Goal: Information Seeking & Learning: Learn about a topic

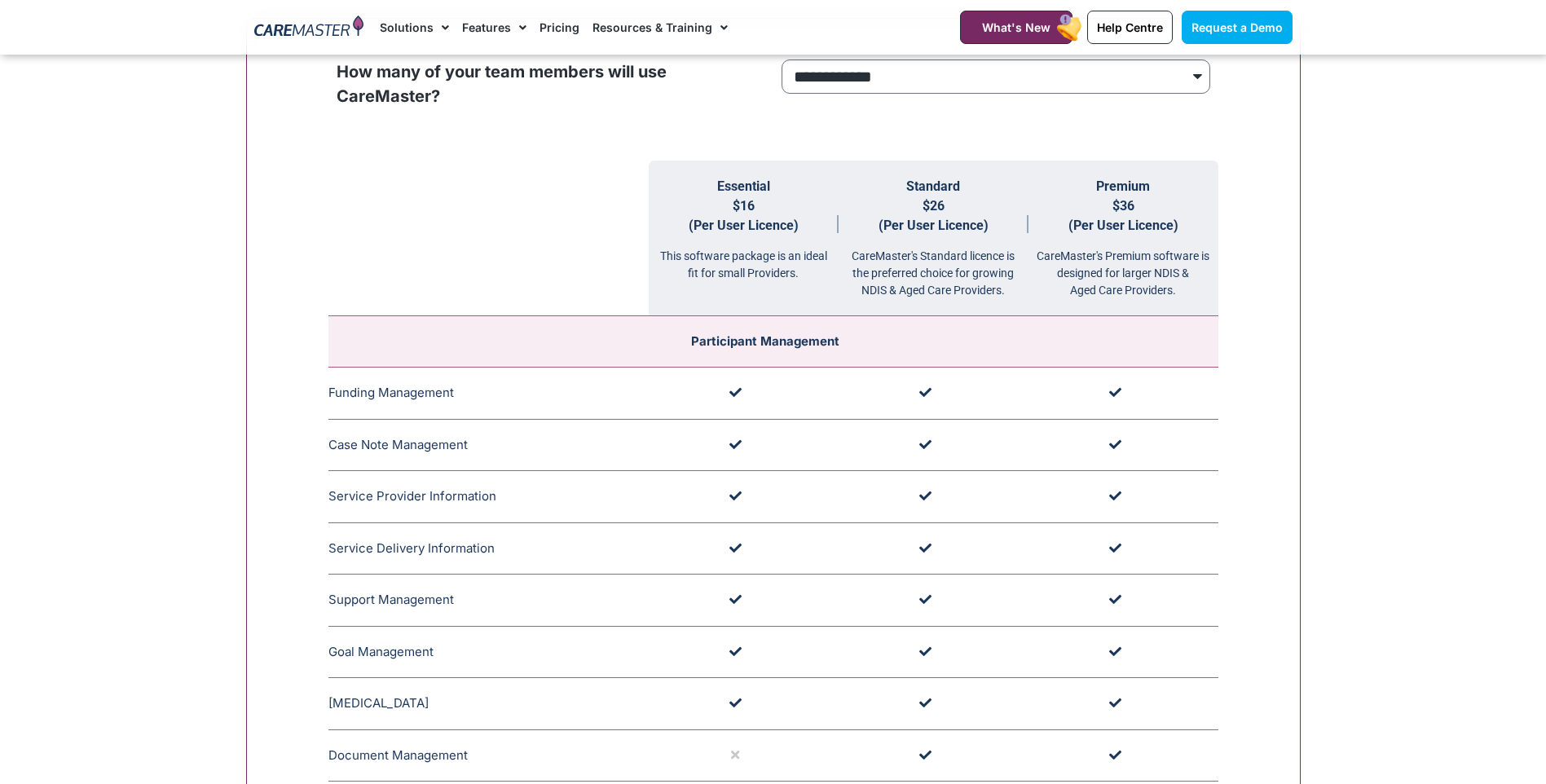
scroll to position [1494, 0]
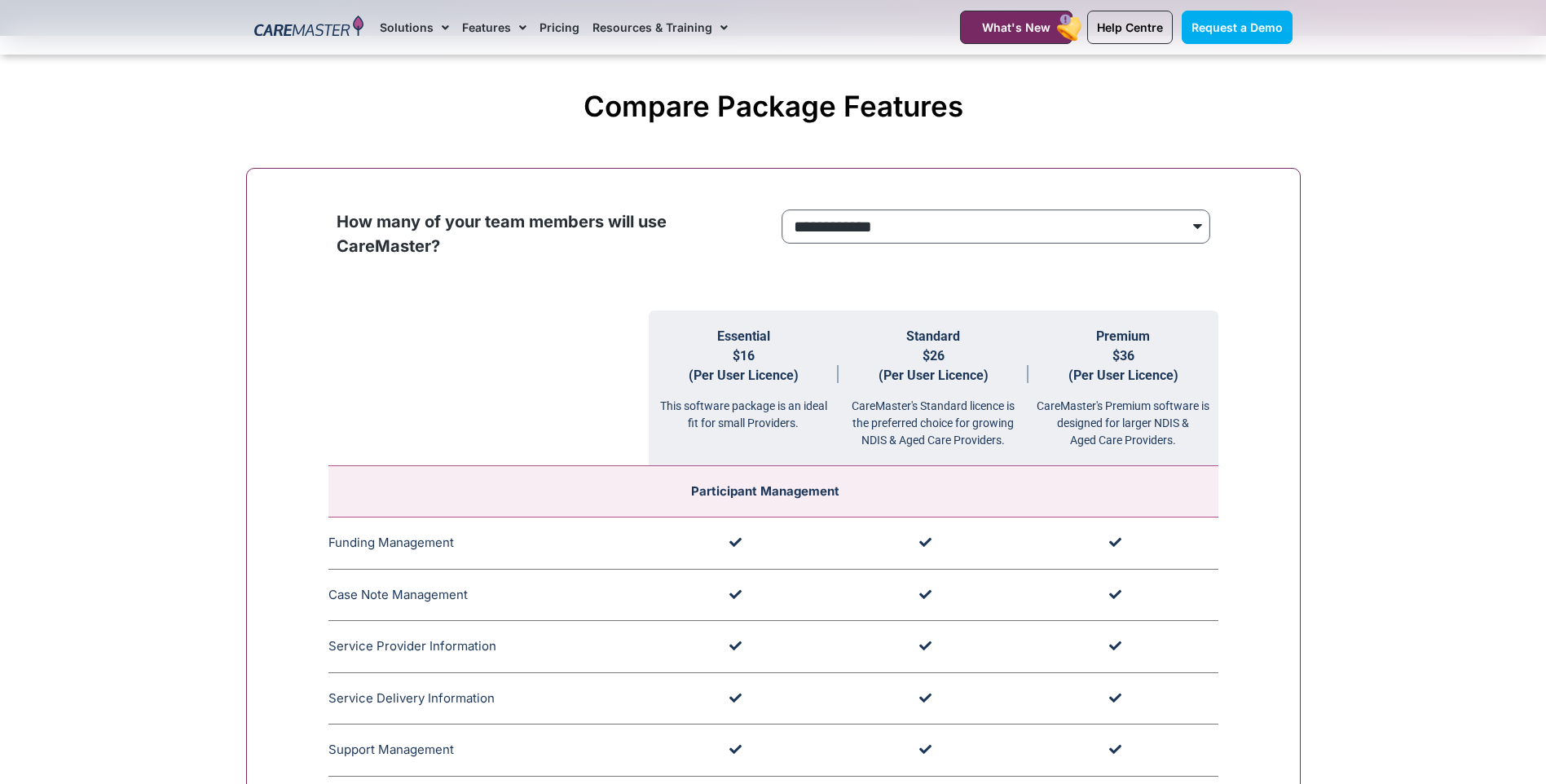
click at [946, 235] on select "**********" at bounding box center [996, 226] width 428 height 34
click at [782, 210] on select "**********" at bounding box center [996, 226] width 428 height 34
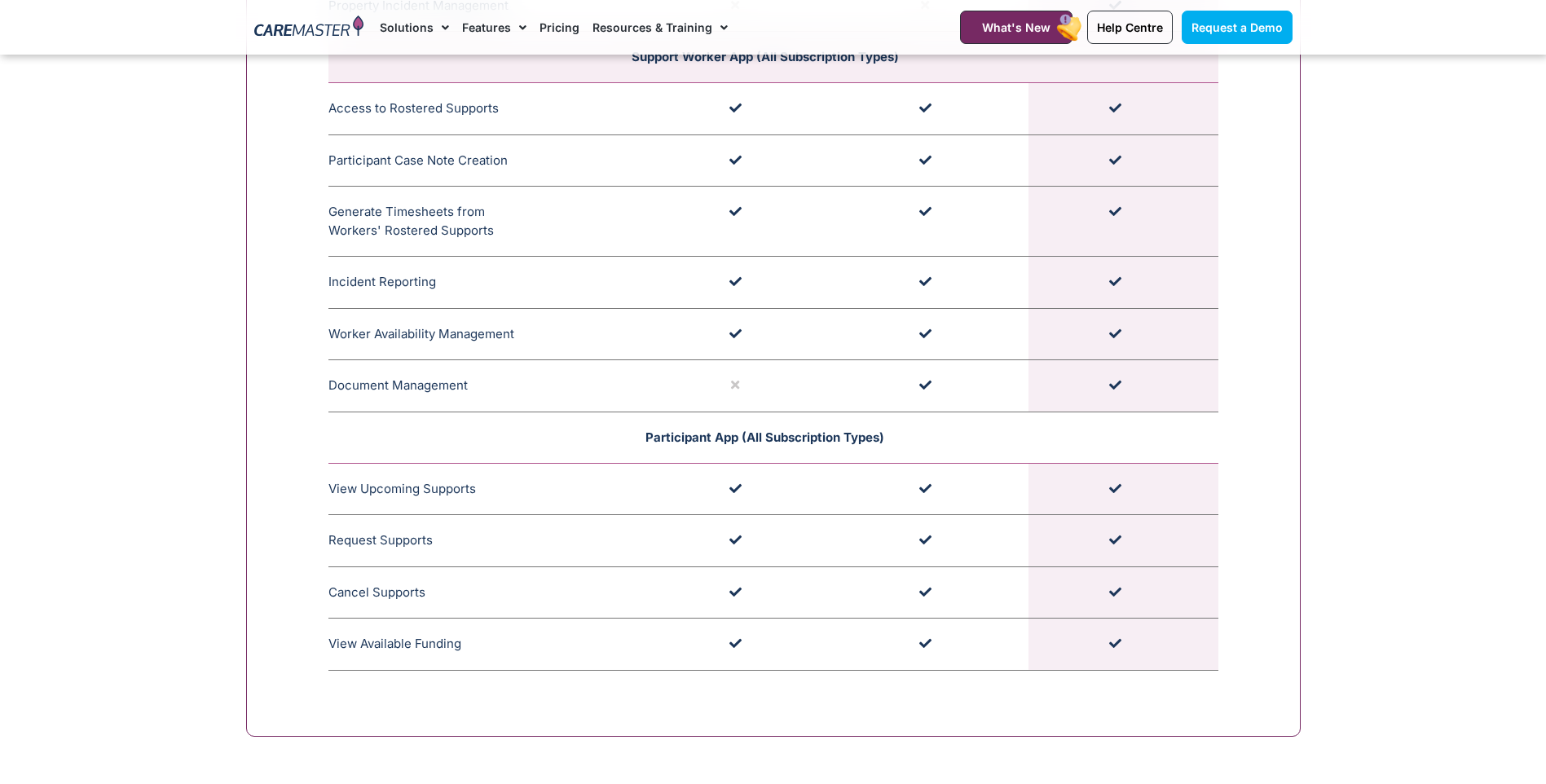
scroll to position [4333, 0]
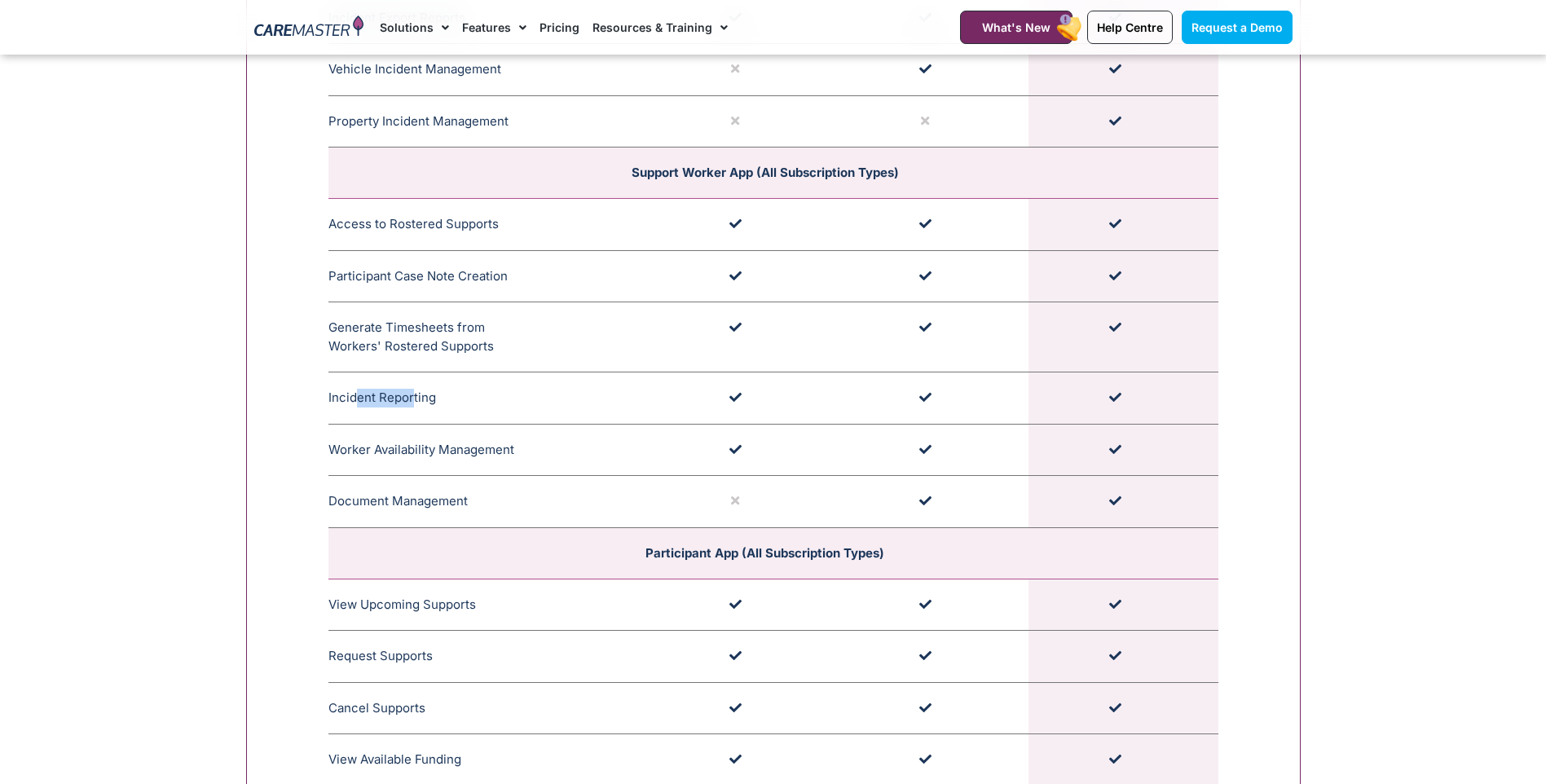
drag, startPoint x: 378, startPoint y: 400, endPoint x: 412, endPoint y: 401, distance: 34.0
click at [412, 401] on td "Incident Reporting Support Workers can report incidents through the App, prompt…" at bounding box center [489, 399] width 320 height 52
drag, startPoint x: 412, startPoint y: 401, endPoint x: 518, endPoint y: 495, distance: 141.7
click at [648, 402] on td at bounding box center [743, 399] width 190 height 52
drag, startPoint x: 333, startPoint y: 446, endPoint x: 518, endPoint y: 437, distance: 185.2
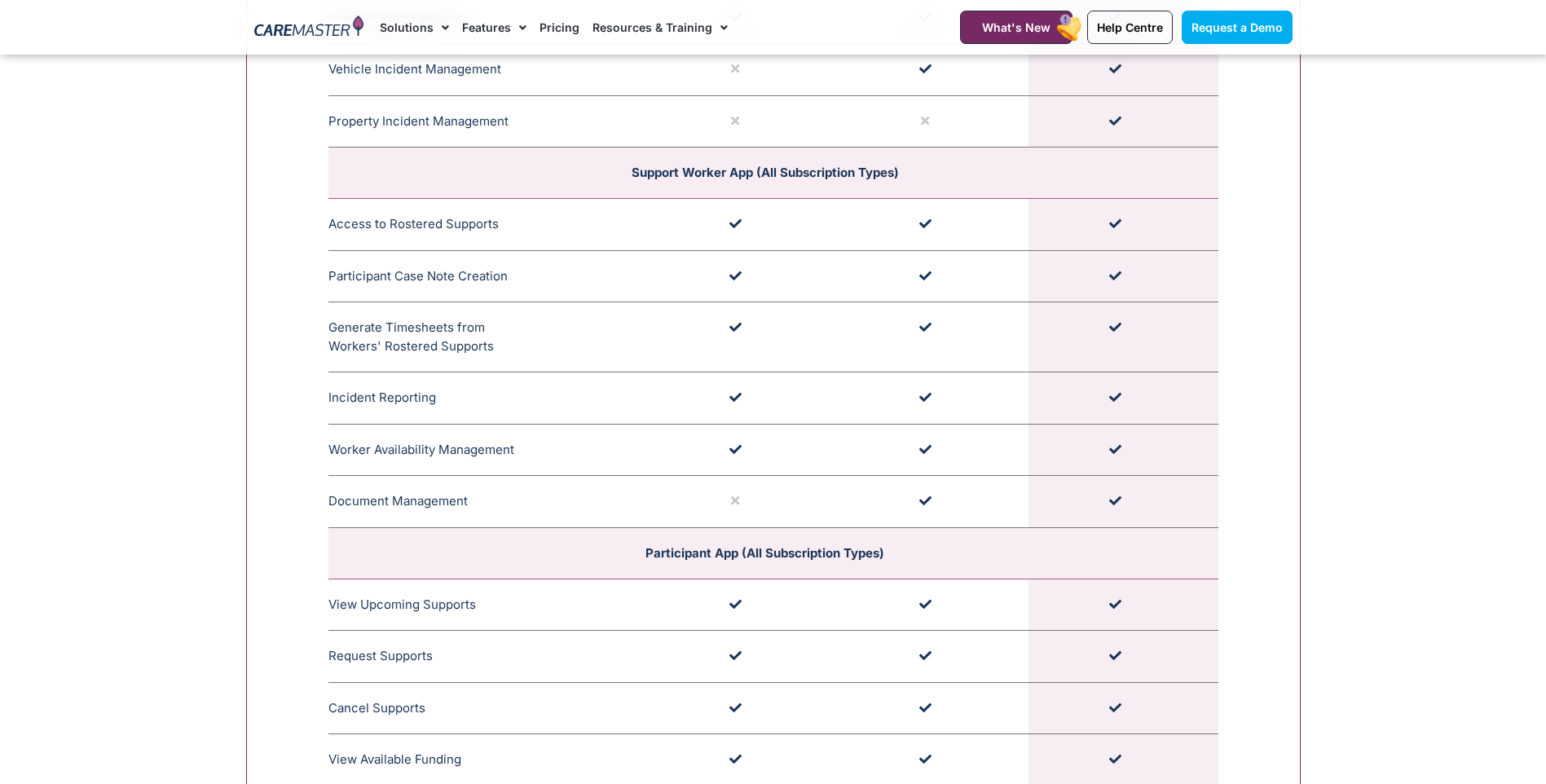
click at [518, 437] on td "Worker Availability Management Support Workers can easily log their work availa…" at bounding box center [489, 450] width 320 height 52
drag, startPoint x: 1164, startPoint y: 457, endPoint x: 1214, endPoint y: 449, distance: 50.6
click at [1195, 453] on td at bounding box center [1123, 450] width 190 height 52
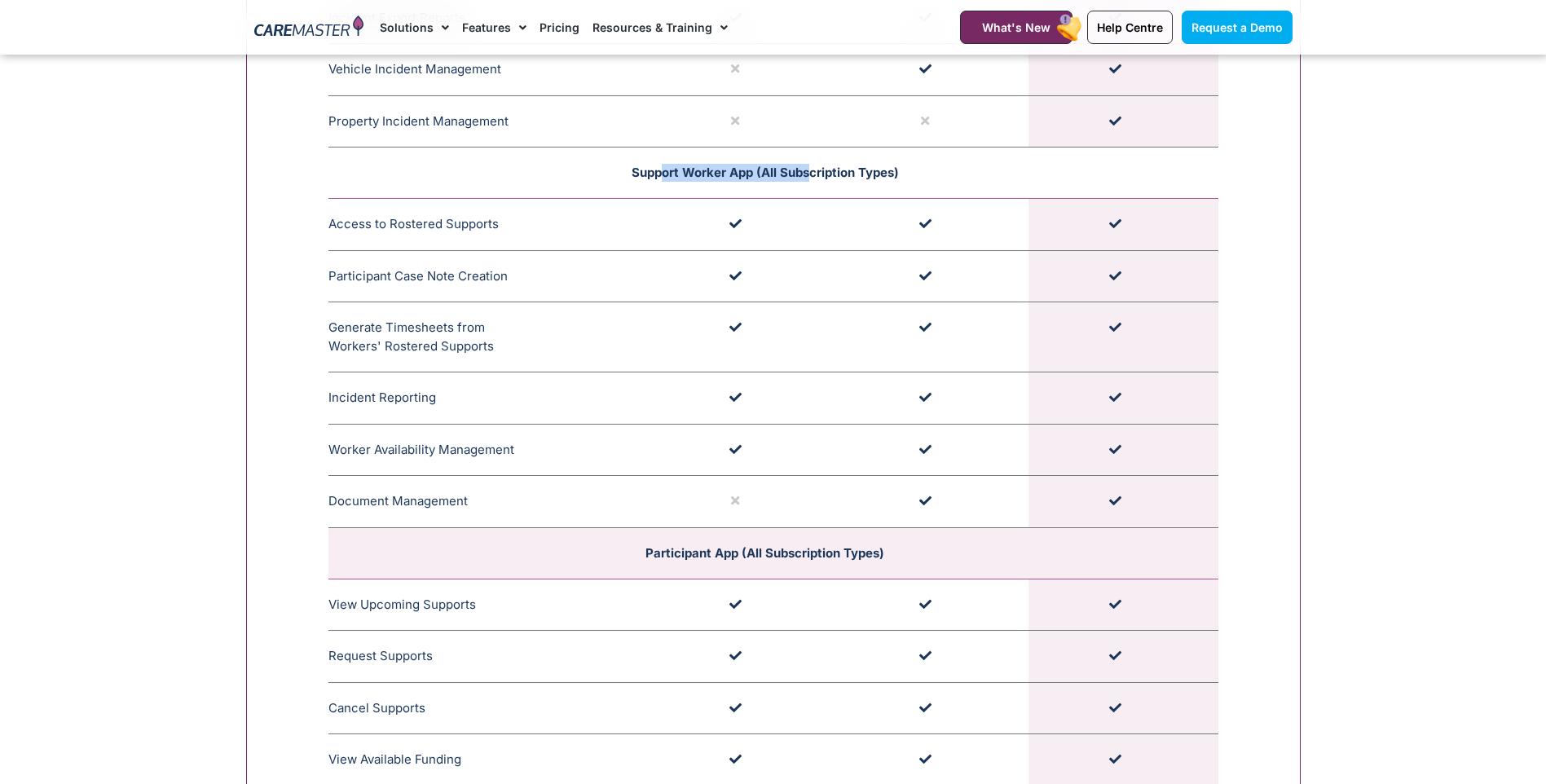
drag, startPoint x: 665, startPoint y: 173, endPoint x: 809, endPoint y: 169, distance: 144.1
click at [809, 169] on span "Support Worker App (All Subscription Types)" at bounding box center [765, 172] width 267 height 16
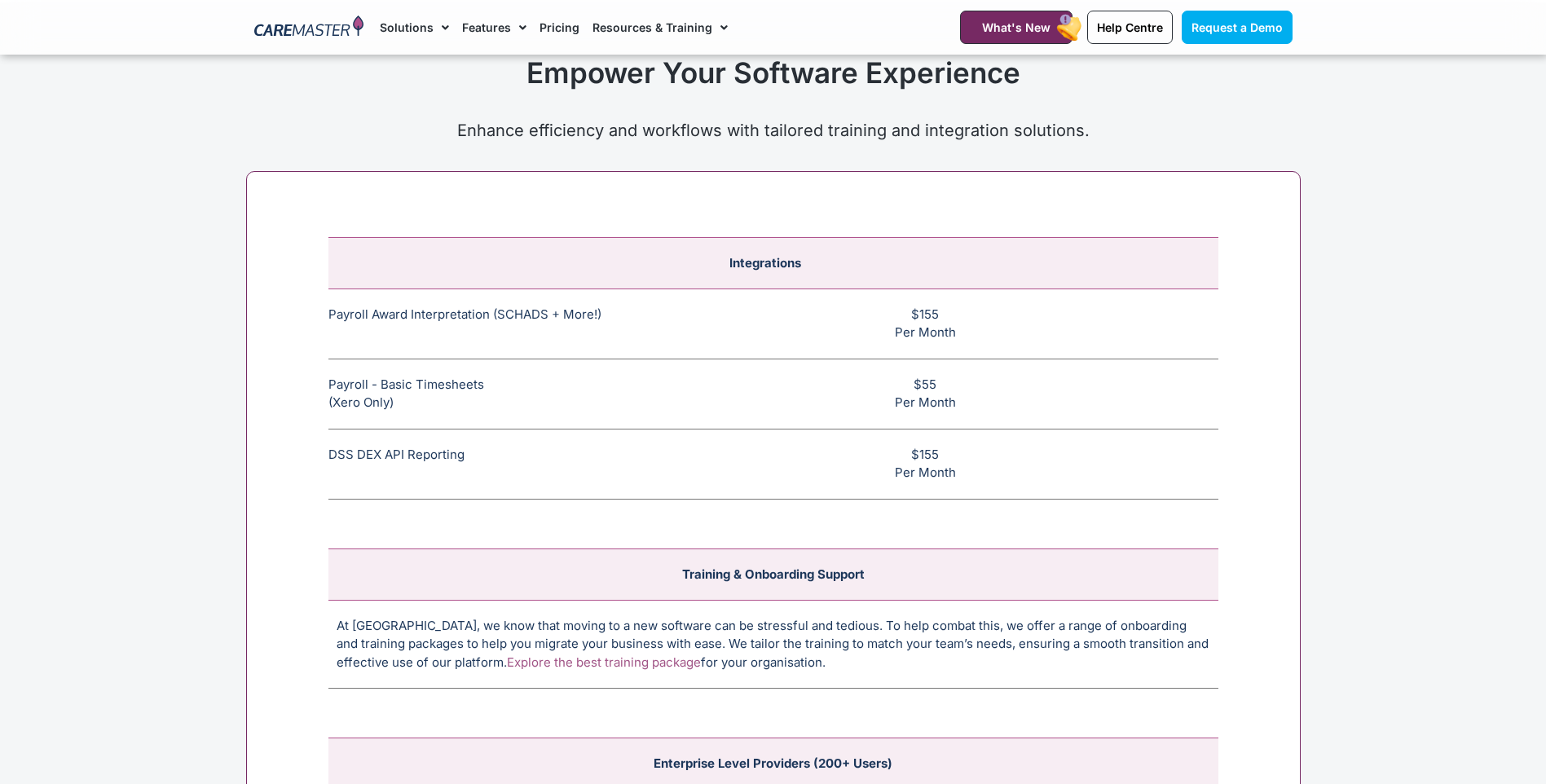
scroll to position [6126, 0]
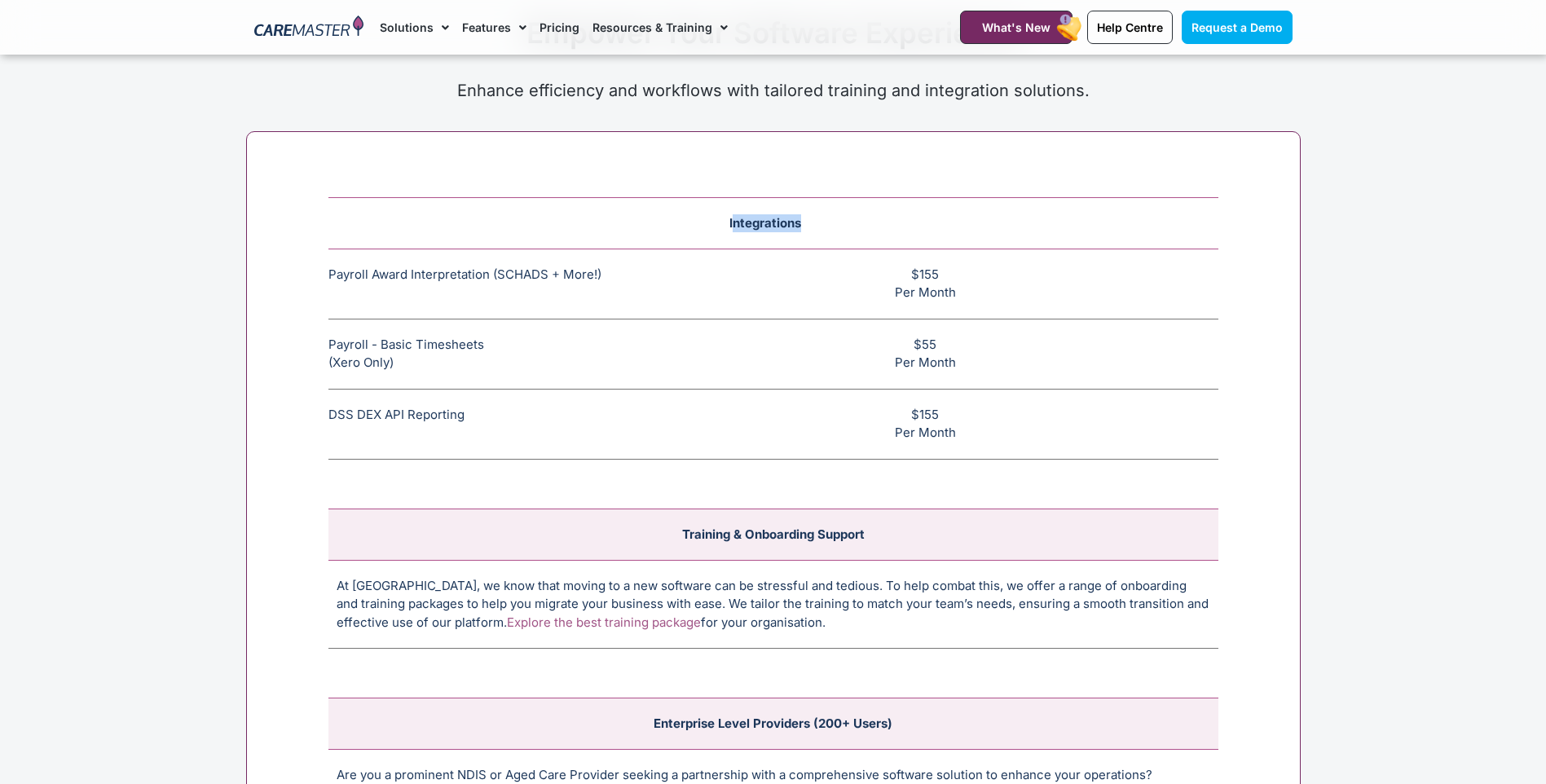
drag, startPoint x: 735, startPoint y: 217, endPoint x: 843, endPoint y: 231, distance: 108.9
click at [843, 231] on td "Integrations" at bounding box center [773, 222] width 890 height 52
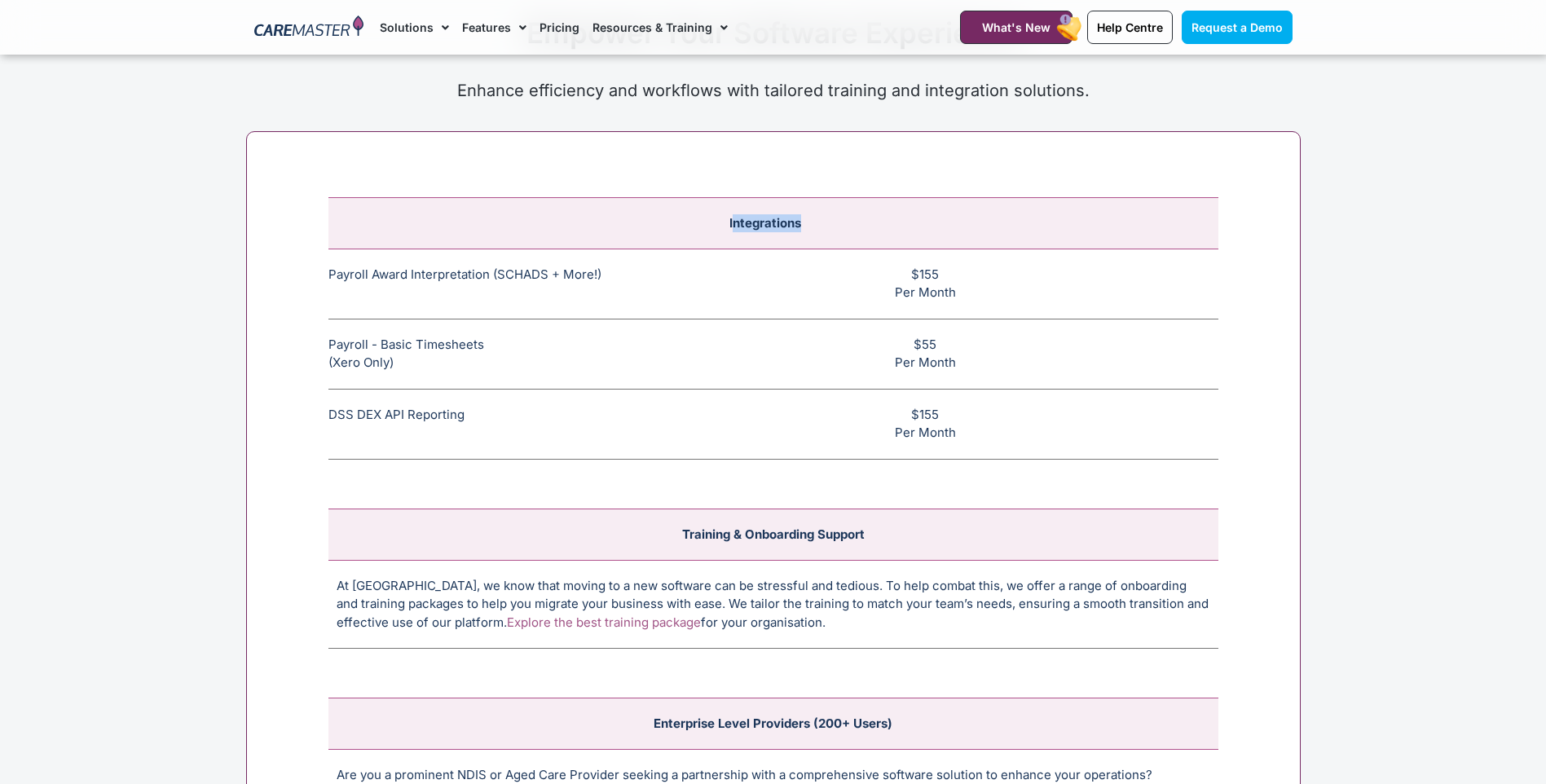
drag, startPoint x: 843, startPoint y: 231, endPoint x: 1079, endPoint y: 276, distance: 240.3
click at [1495, 200] on section "Integrations Payroll Award Interpretation (SCHADS + More!) The SCHADS Award int…" at bounding box center [773, 556] width 1546 height 866
drag, startPoint x: 917, startPoint y: 275, endPoint x: 952, endPoint y: 274, distance: 35.0
click at [952, 274] on td "$155 Per Month" at bounding box center [933, 284] width 570 height 70
drag, startPoint x: 952, startPoint y: 274, endPoint x: 921, endPoint y: 299, distance: 39.8
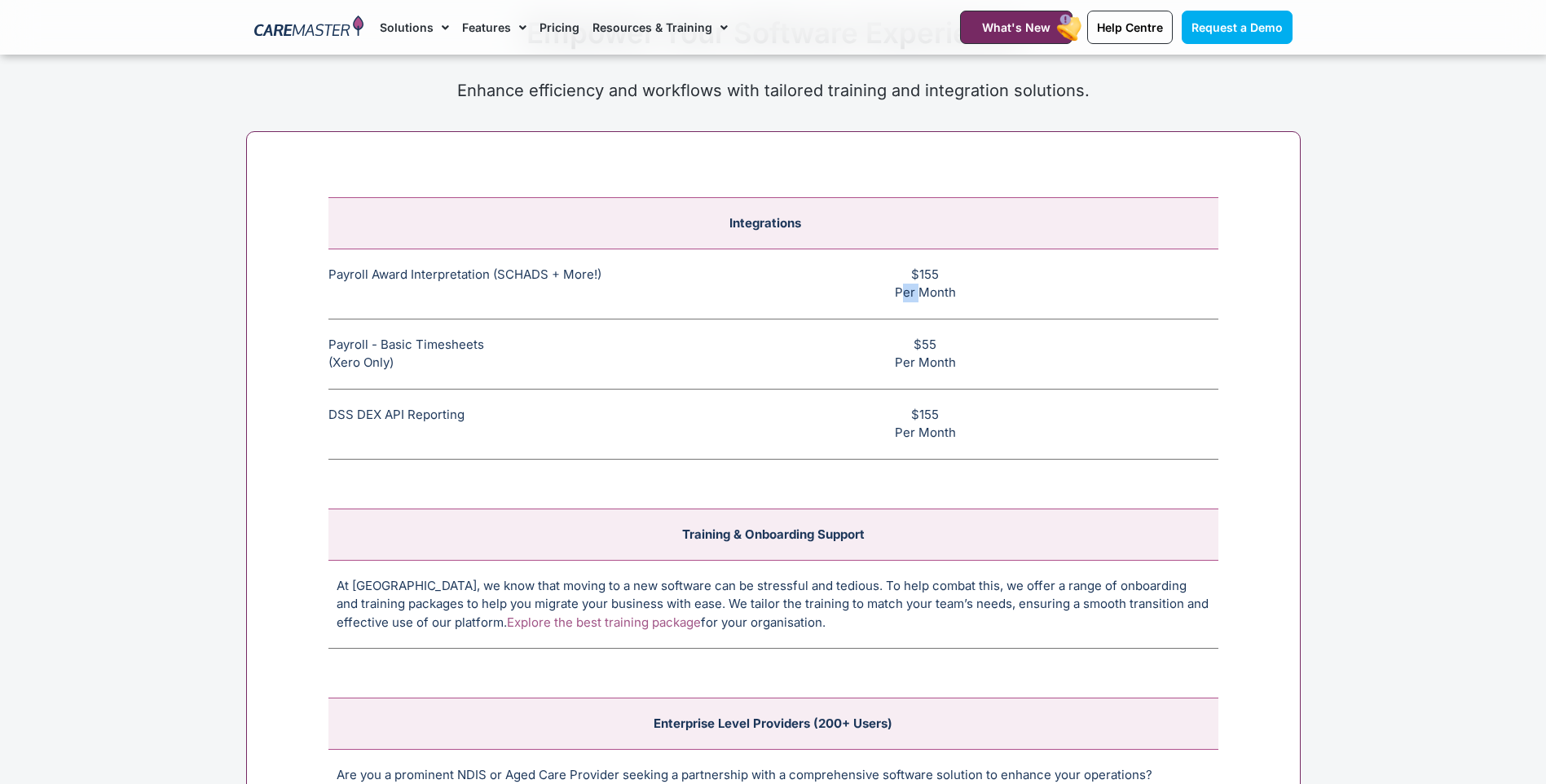
click at [921, 299] on td "$155 Per Month" at bounding box center [933, 284] width 570 height 70
drag, startPoint x: 921, startPoint y: 299, endPoint x: 312, endPoint y: 369, distance: 613.0
click at [312, 369] on div "Integrations Payroll Award Interpretation (SCHADS + More!) The SCHADS Award int…" at bounding box center [773, 526] width 1055 height 792
drag, startPoint x: 383, startPoint y: 346, endPoint x: 468, endPoint y: 343, distance: 85.1
click at [468, 343] on td "Payroll - Basic Timesheets (Xero Only) The basic payroll feature allows timeshe…" at bounding box center [489, 354] width 320 height 70
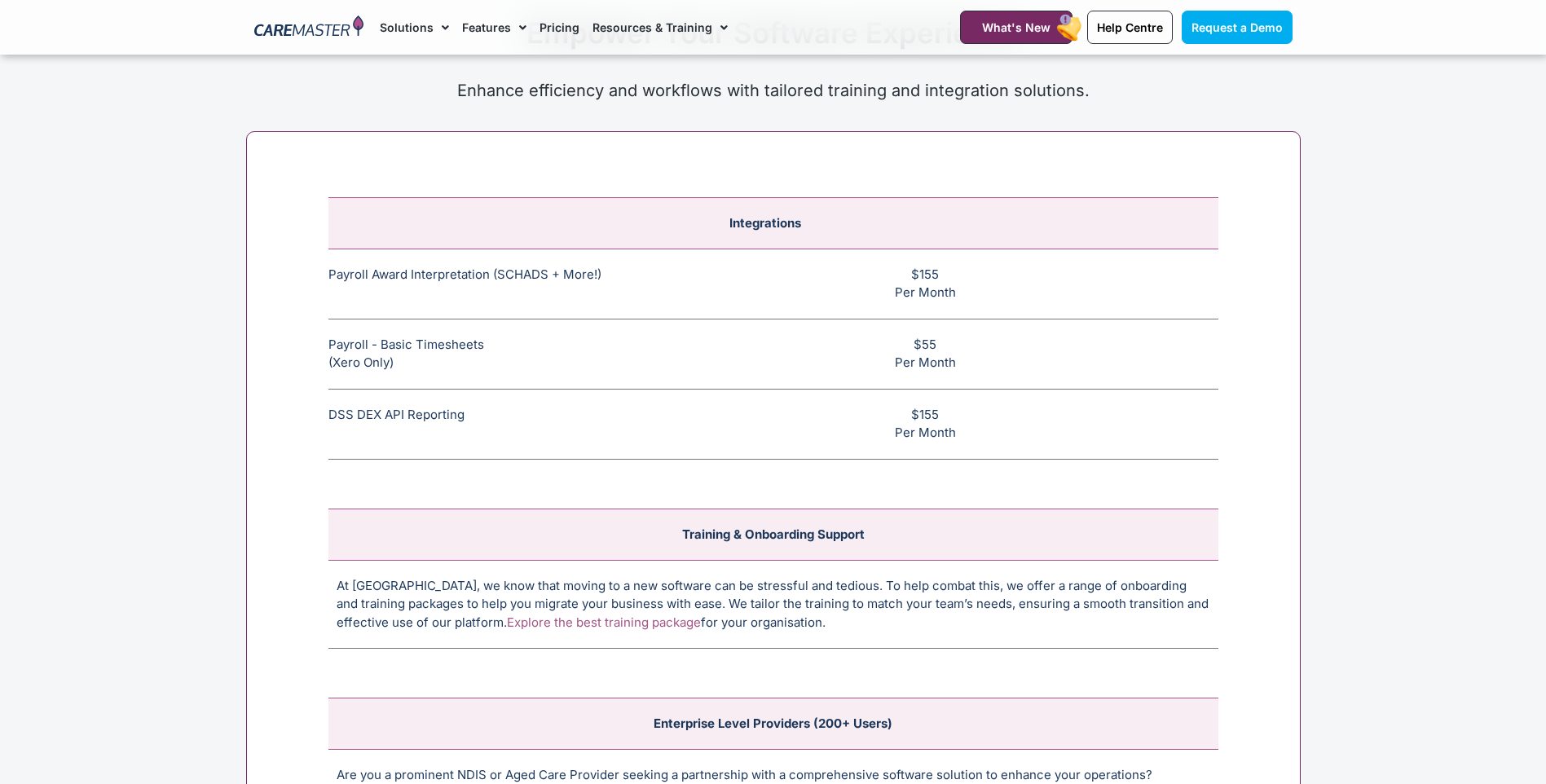
drag, startPoint x: 468, startPoint y: 343, endPoint x: 351, endPoint y: 365, distance: 119.1
click at [351, 365] on td "Payroll - Basic Timesheets (Xero Only) The basic payroll feature allows timeshe…" at bounding box center [489, 354] width 320 height 70
click at [947, 330] on td "$55 Per Month" at bounding box center [933, 354] width 570 height 70
click at [358, 419] on td "DSS DEX API Reporting This feature allows CHSP and DSS services to be reported …" at bounding box center [489, 424] width 320 height 70
drag, startPoint x: 331, startPoint y: 409, endPoint x: 422, endPoint y: 405, distance: 91.1
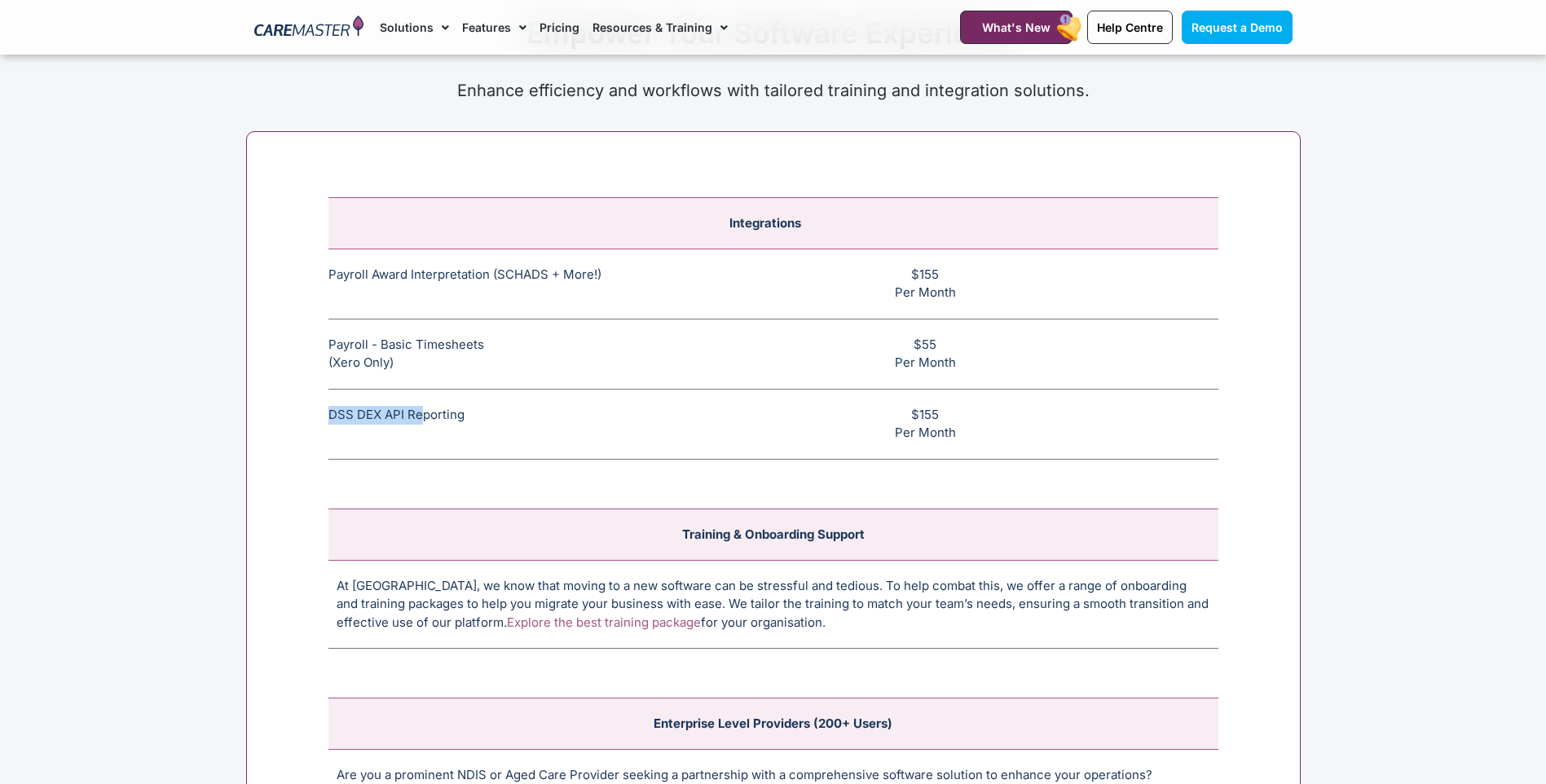
click at [422, 405] on td "DSS DEX API Reporting This feature allows CHSP and DSS services to be reported …" at bounding box center [489, 424] width 320 height 70
drag, startPoint x: 924, startPoint y: 410, endPoint x: 997, endPoint y: 423, distance: 74.1
click at [997, 423] on td "$155 Per Month" at bounding box center [933, 424] width 570 height 70
click at [1409, 386] on section "Integrations Payroll Award Interpretation (SCHADS + More!) The SCHADS Award int…" at bounding box center [773, 556] width 1546 height 866
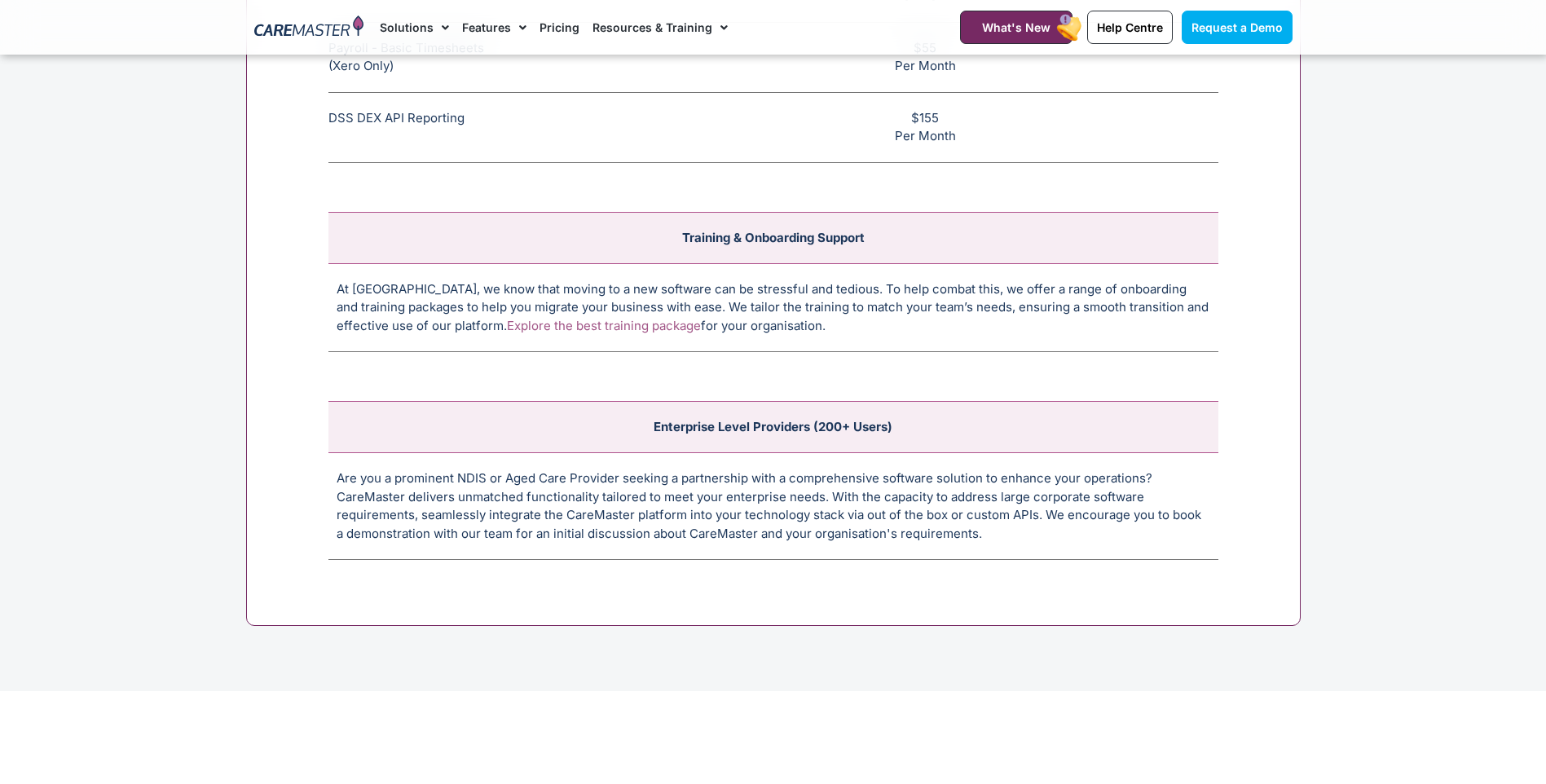
scroll to position [6424, 0]
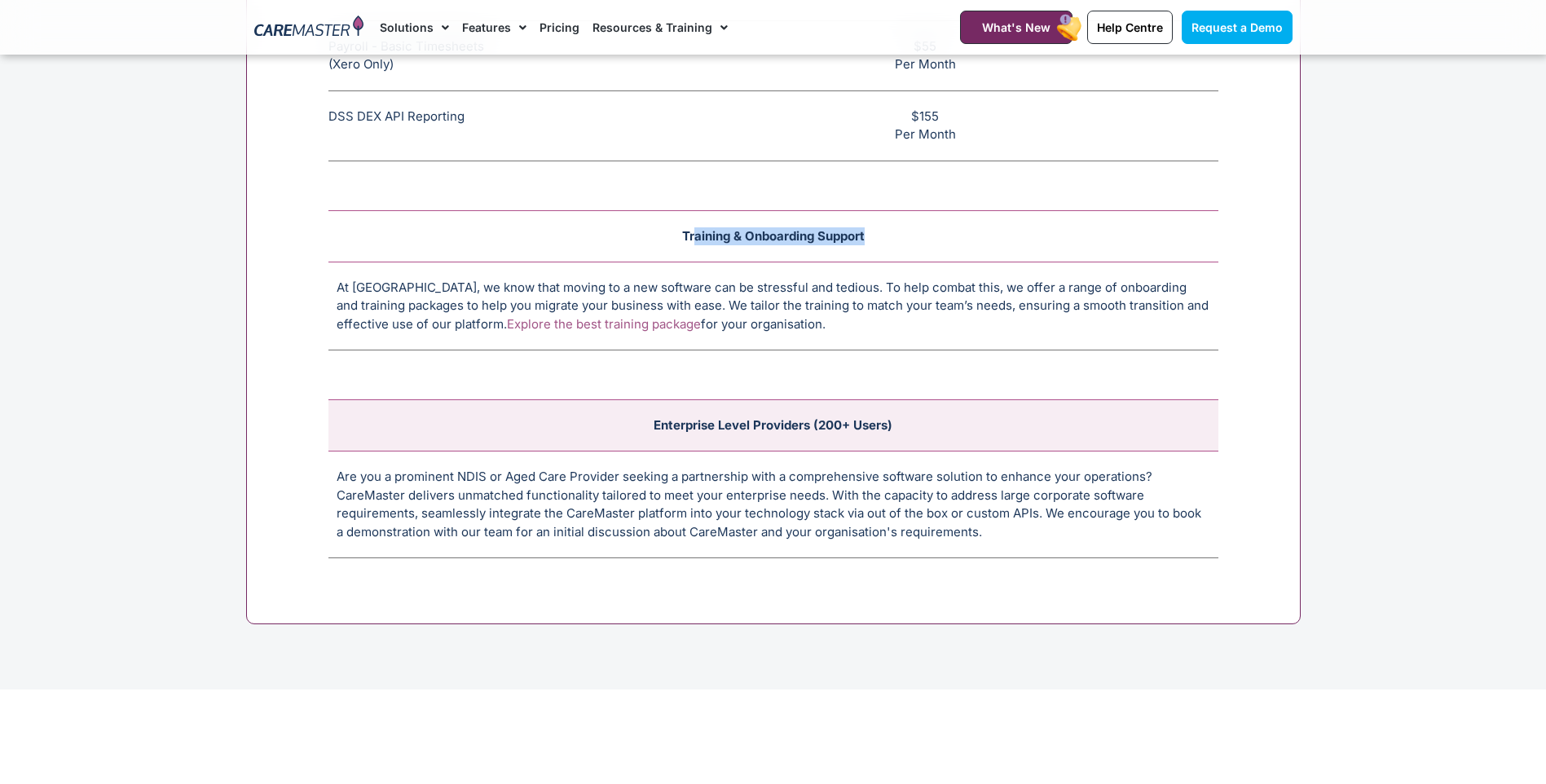
drag, startPoint x: 694, startPoint y: 233, endPoint x: 894, endPoint y: 249, distance: 200.6
click at [894, 249] on td "Training & Onboarding Support" at bounding box center [773, 235] width 890 height 52
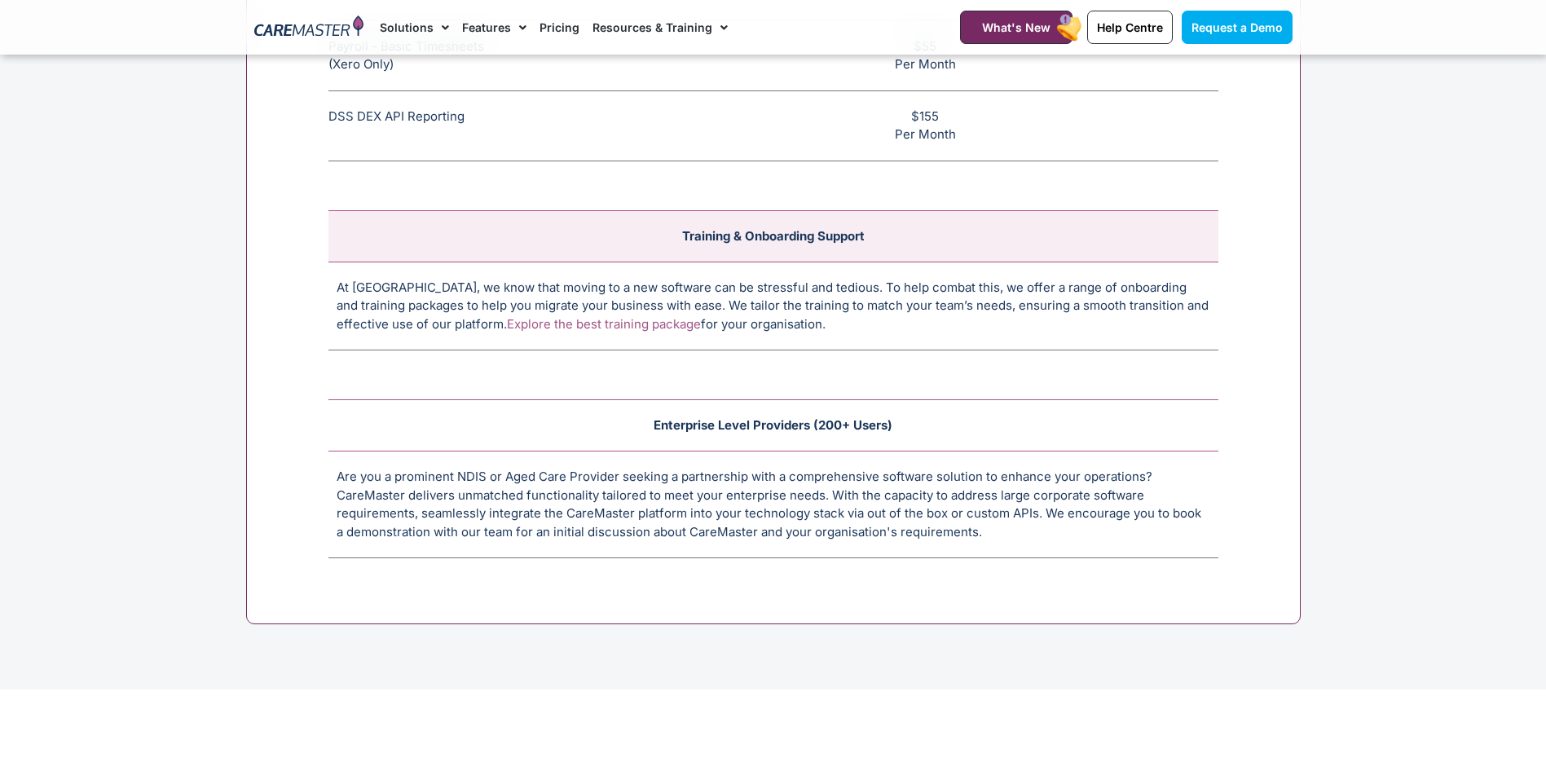
click at [663, 432] on td "Enterprise Level Providers (200+ Users)" at bounding box center [773, 425] width 890 height 52
drag, startPoint x: 654, startPoint y: 431, endPoint x: 857, endPoint y: 440, distance: 203.2
click at [857, 440] on td "Enterprise Level Providers (200+ Users)" at bounding box center [773, 425] width 890 height 52
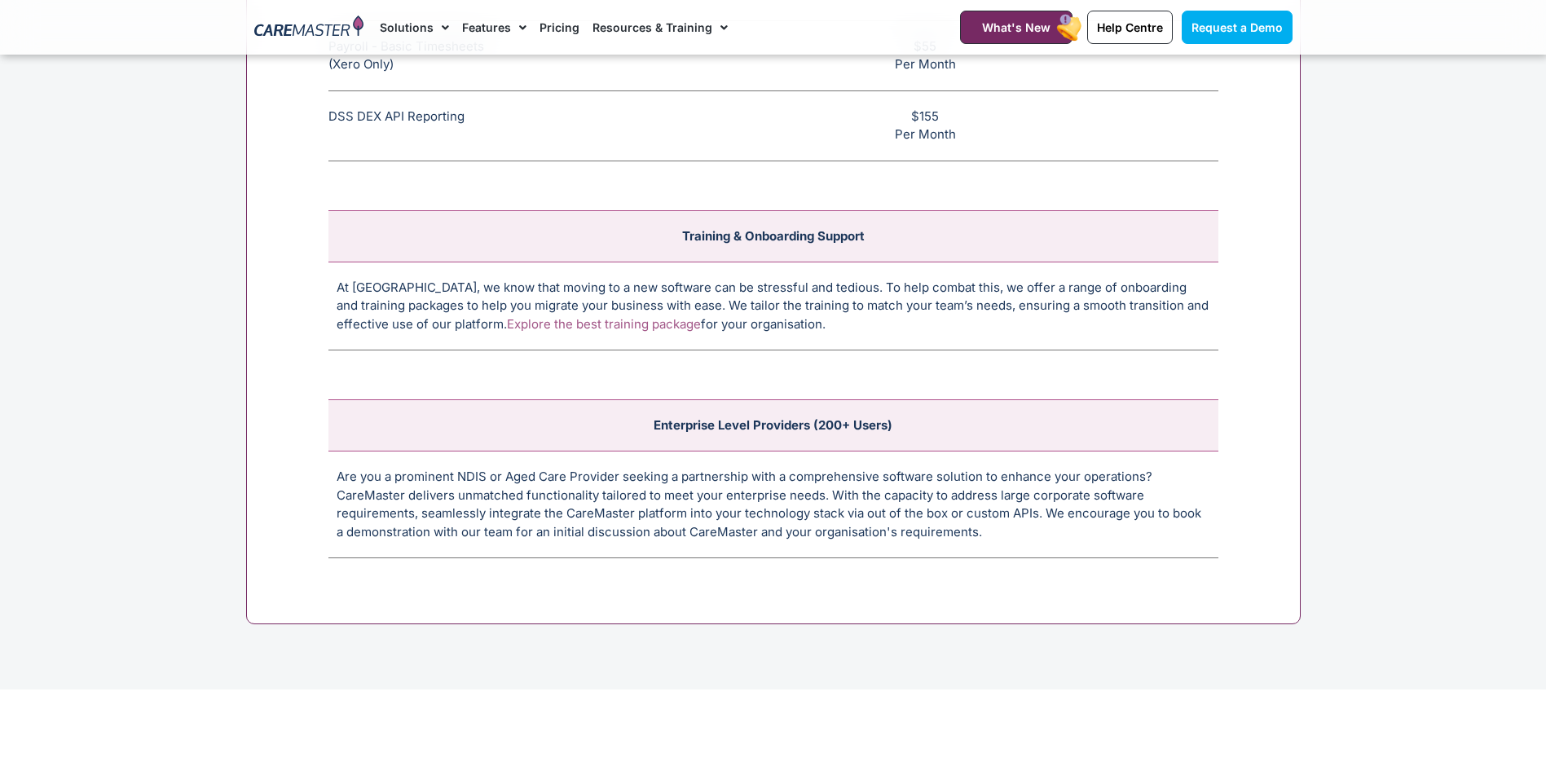
drag, startPoint x: 857, startPoint y: 440, endPoint x: 871, endPoint y: 535, distance: 96.0
click at [845, 550] on td "Are you a prominent NDIS or Aged Care Provider seeking a partnership with a com…" at bounding box center [773, 504] width 890 height 107
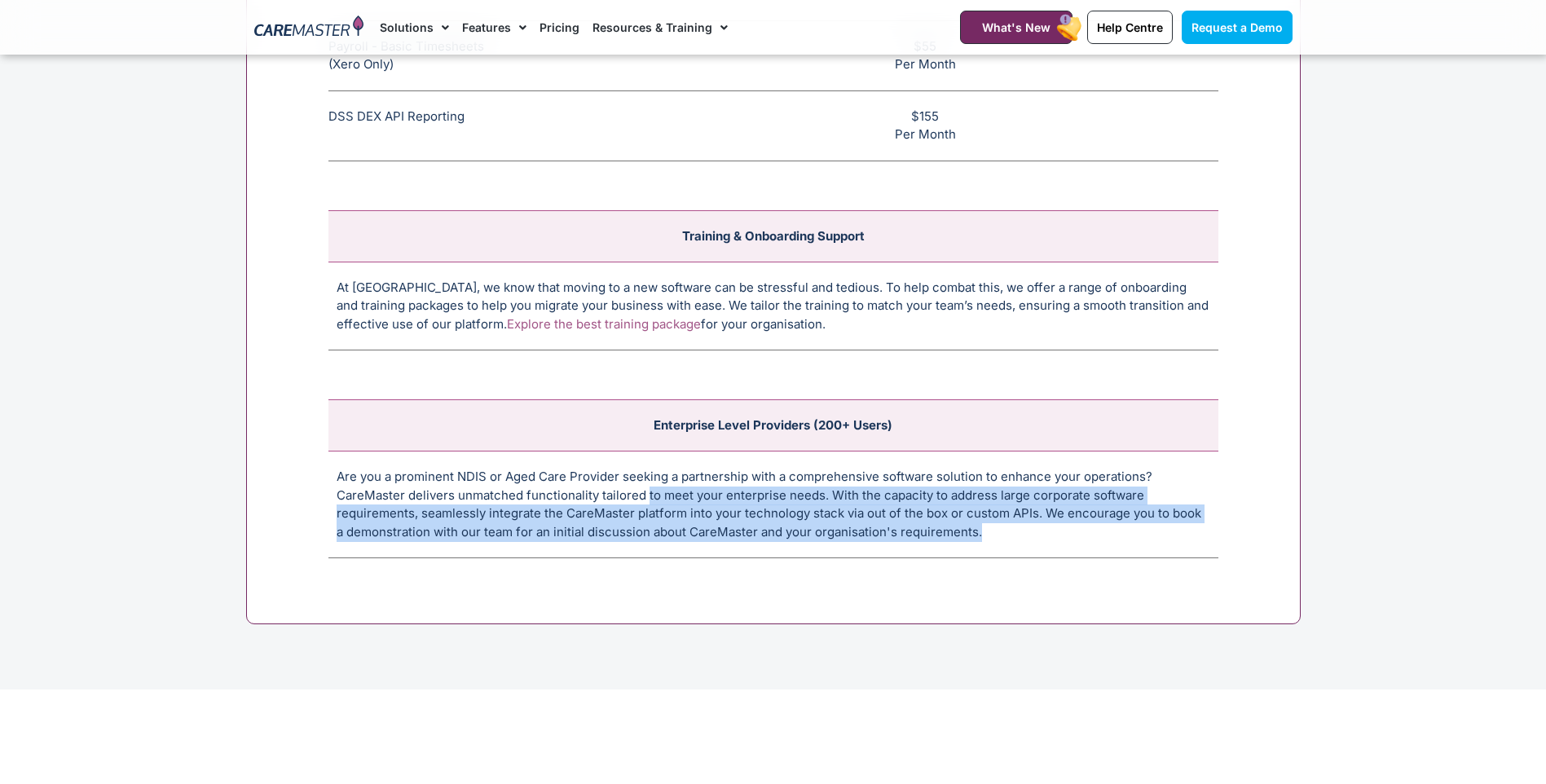
drag, startPoint x: 970, startPoint y: 526, endPoint x: 645, endPoint y: 502, distance: 325.9
click at [645, 502] on td "Are you a prominent NDIS or Aged Care Provider seeking a partnership with a com…" at bounding box center [773, 504] width 890 height 107
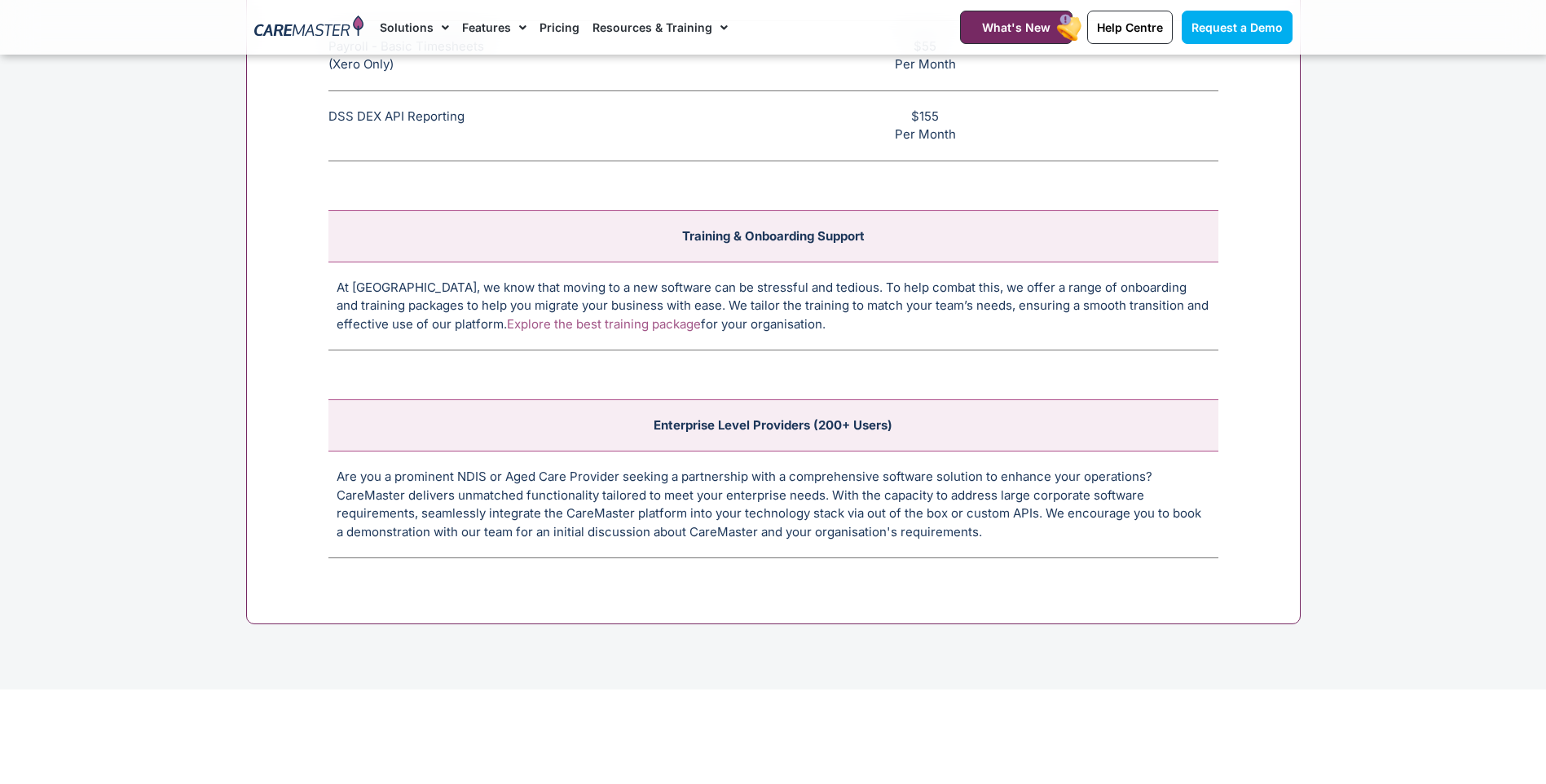
click at [1393, 496] on section "Integrations Payroll Award Interpretation (SCHADS + More!) The SCHADS Award int…" at bounding box center [773, 258] width 1546 height 866
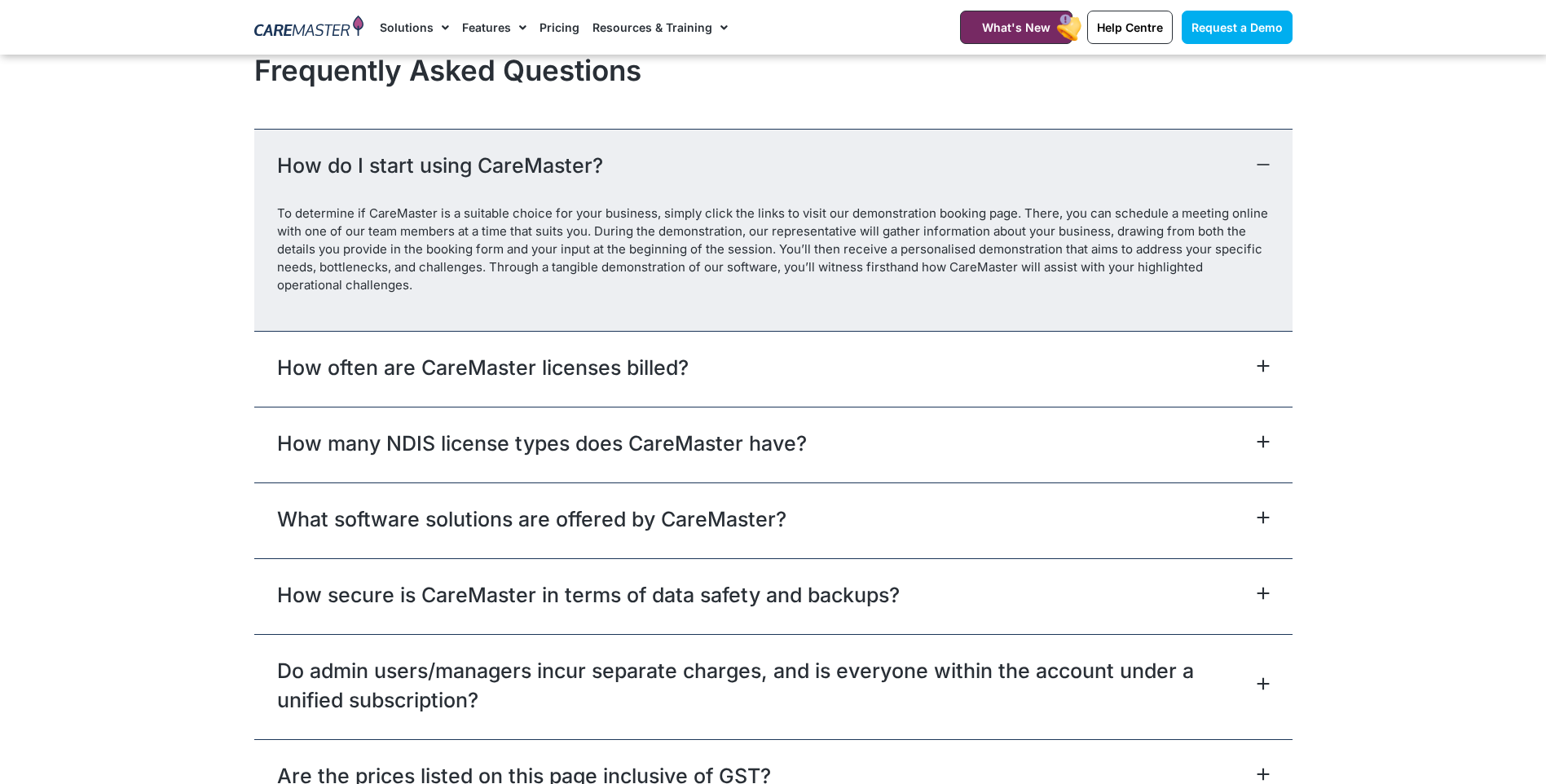
scroll to position [7321, 0]
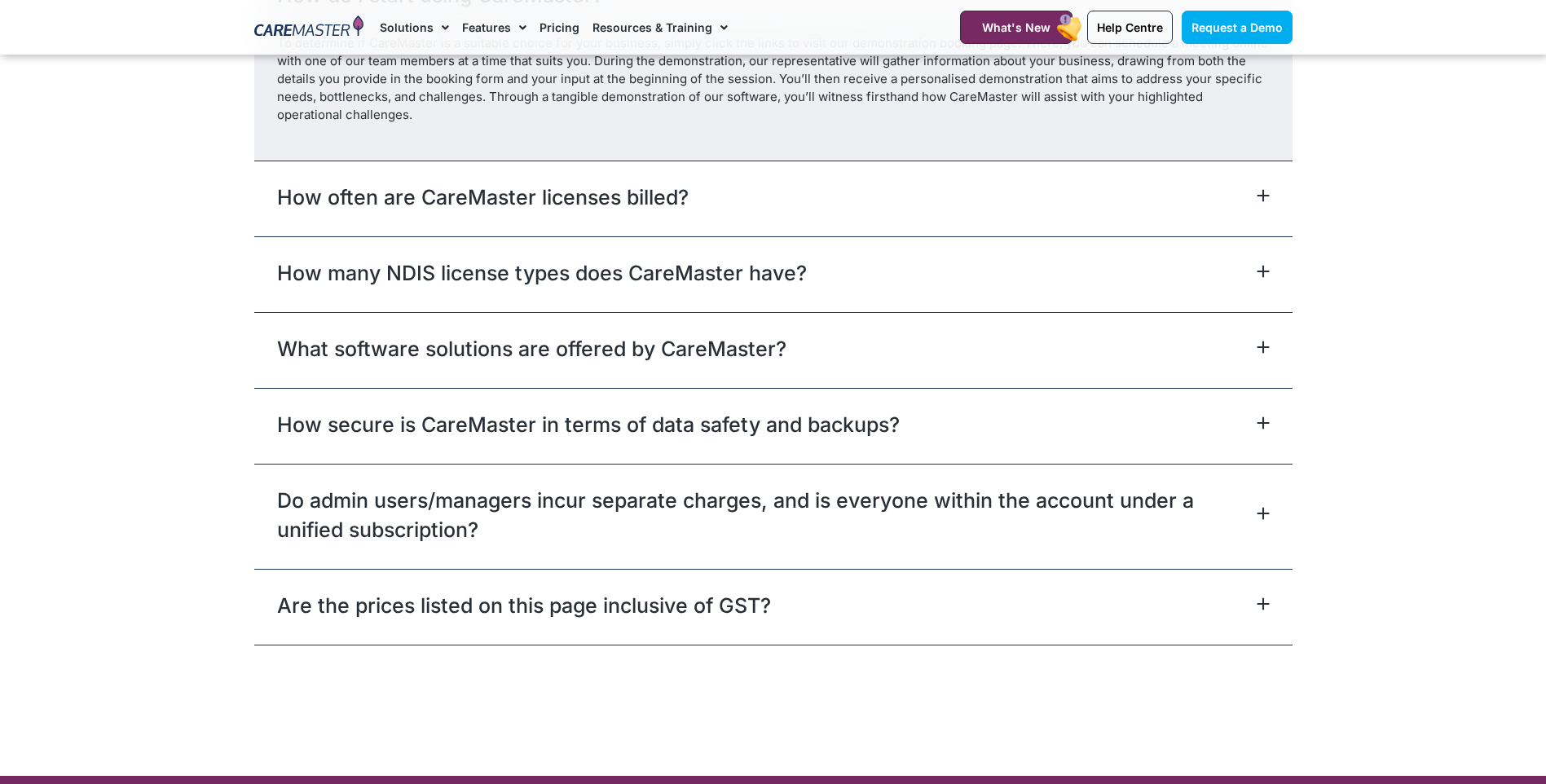
click at [511, 198] on link "How often are CareMaster licenses billed?" at bounding box center [482, 197] width 411 height 29
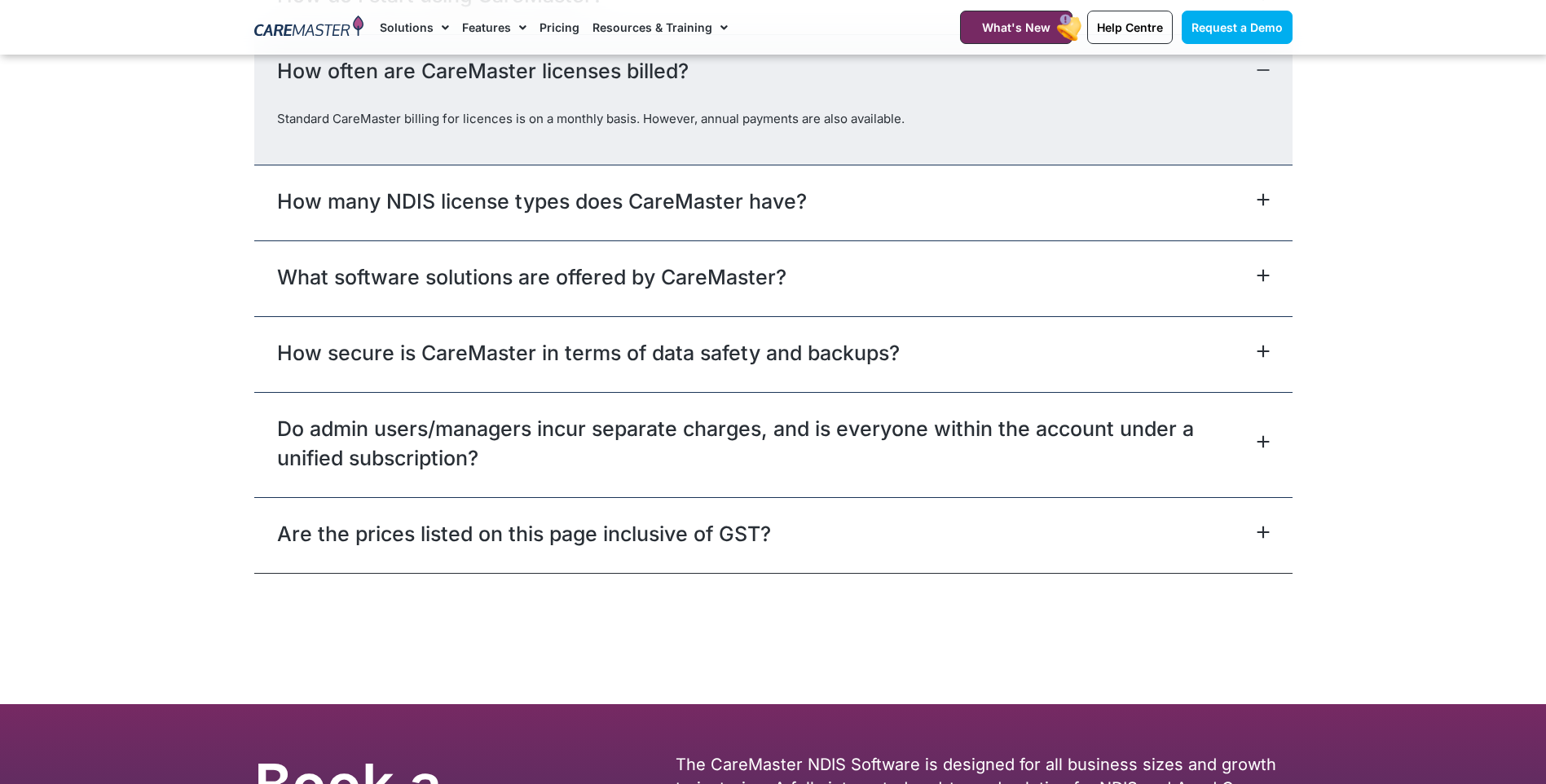
click at [473, 208] on link "How many NDIS license types does CareMaster have?" at bounding box center [542, 201] width 530 height 29
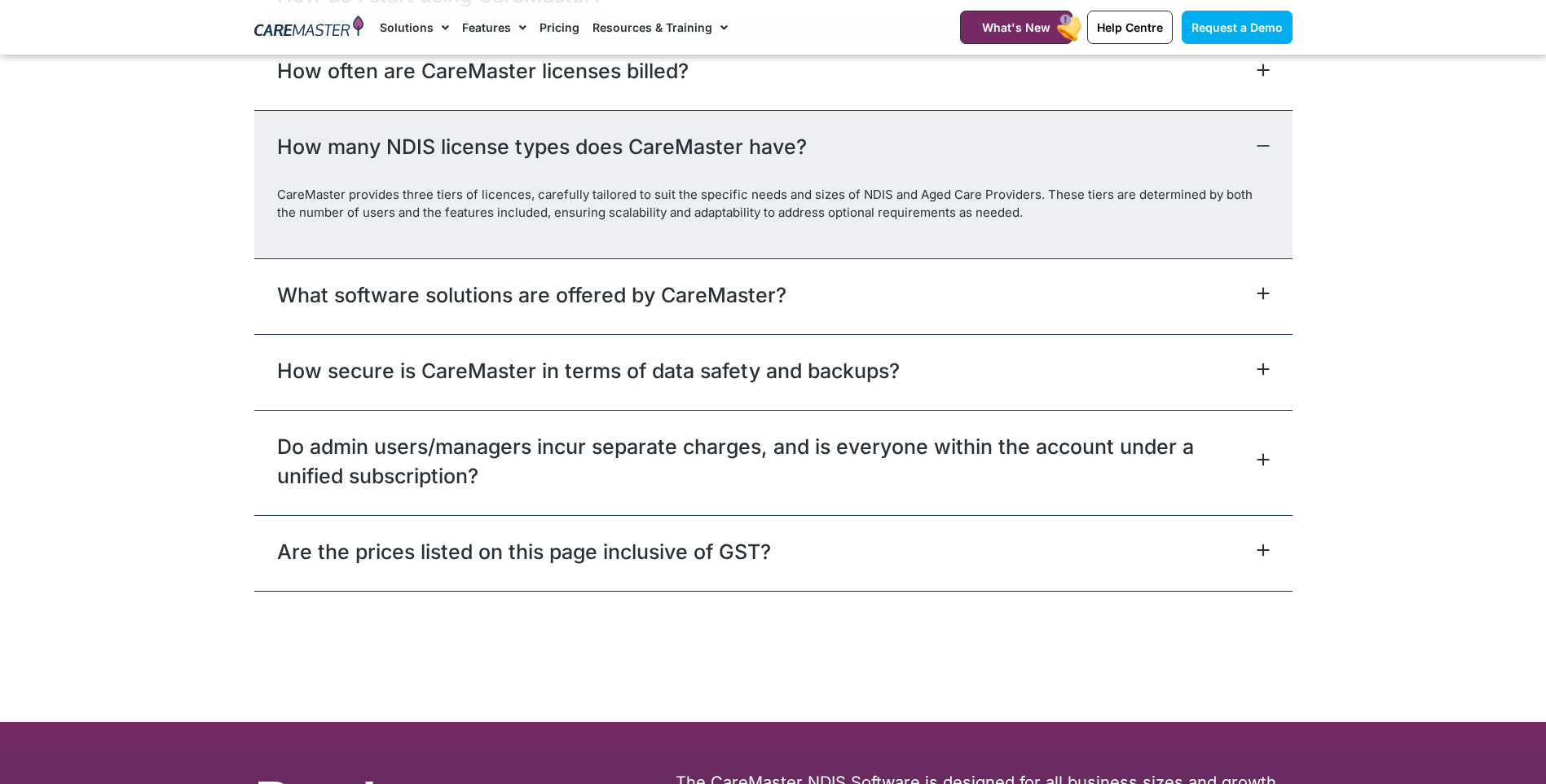
click at [469, 293] on link "What software solutions are offered by CareMaster?" at bounding box center [531, 295] width 509 height 29
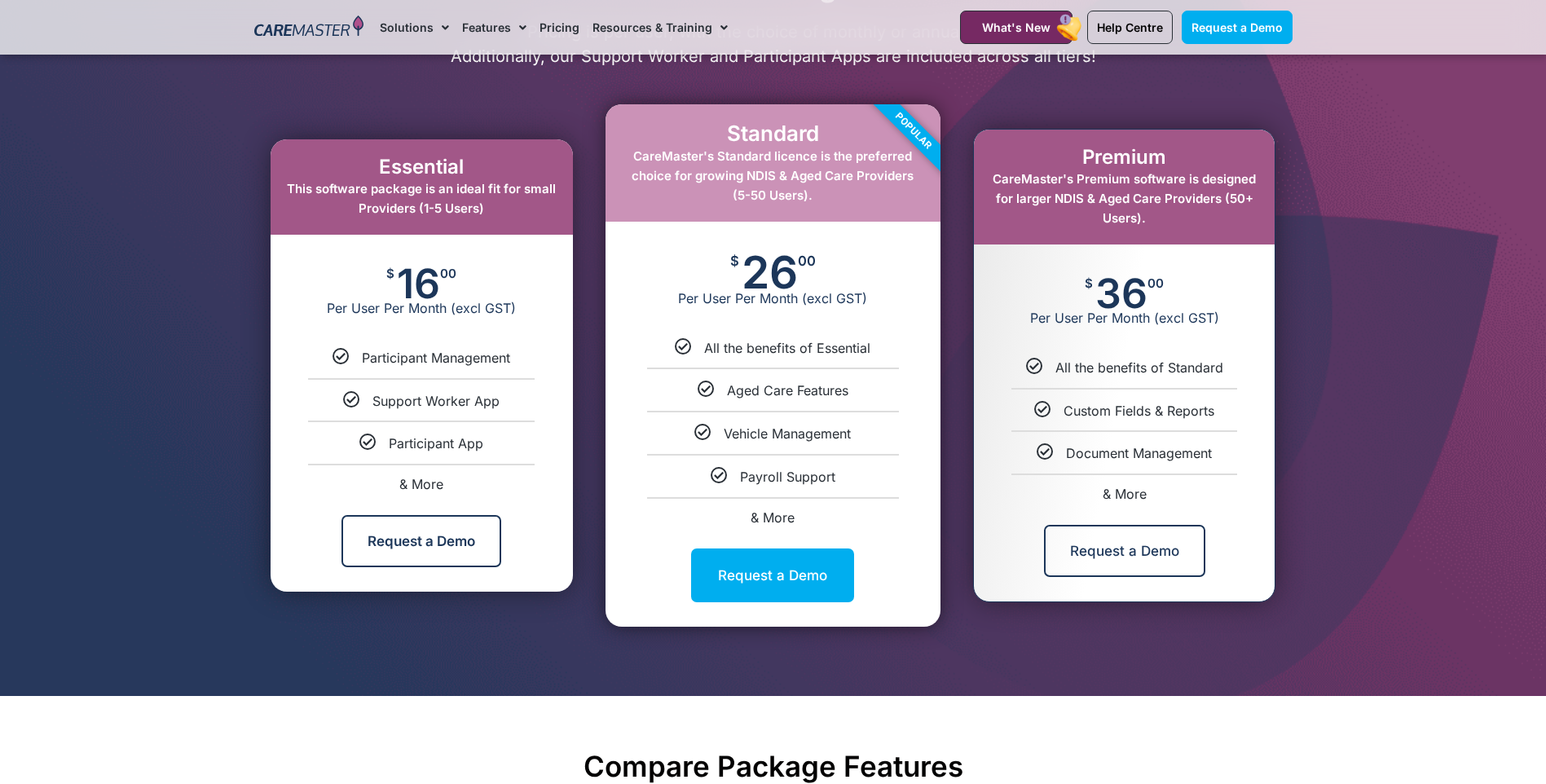
scroll to position [897, 0]
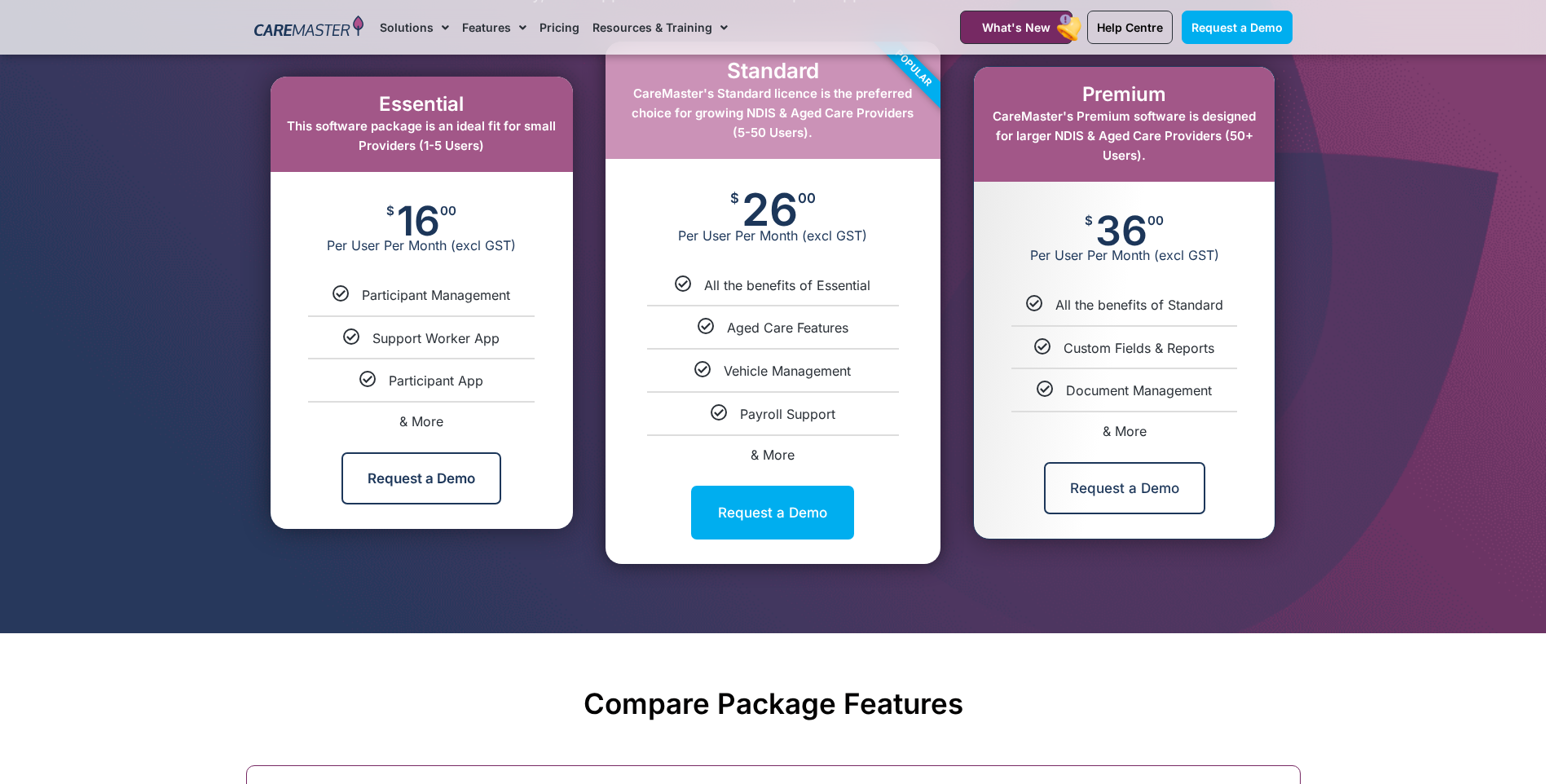
click at [771, 450] on span "& More" at bounding box center [773, 455] width 44 height 16
select select "****"
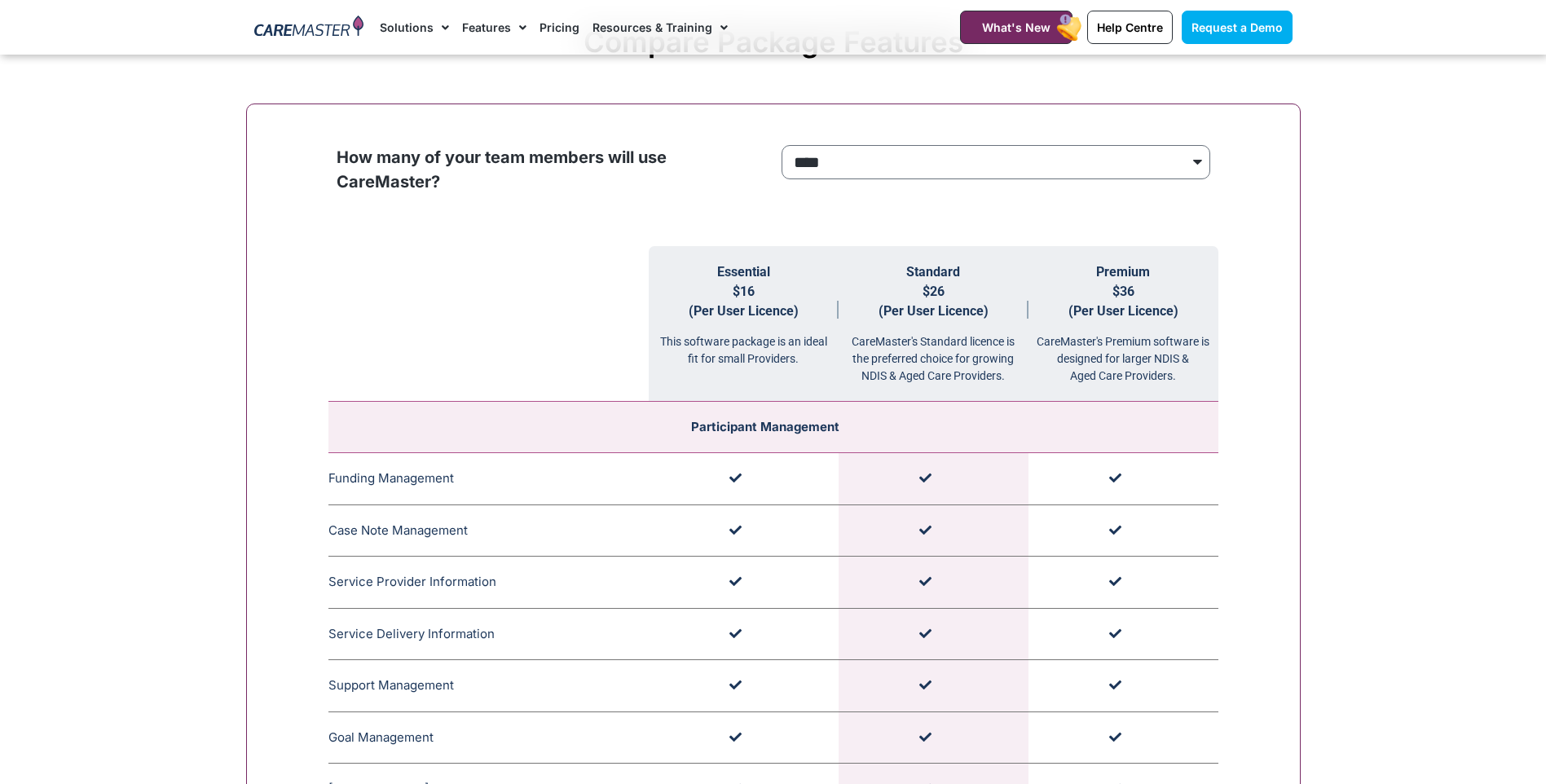
scroll to position [1638, 0]
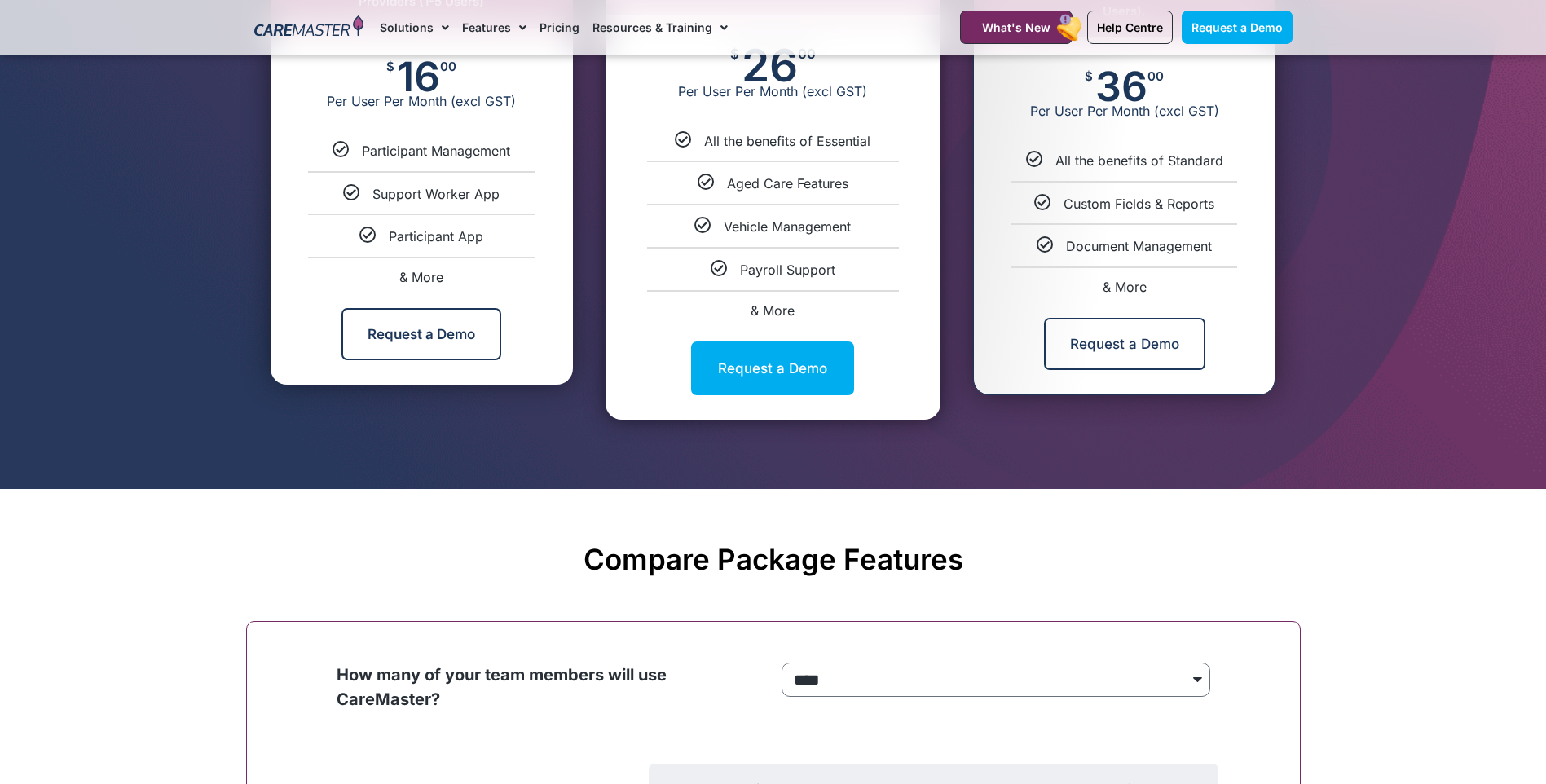
scroll to position [891, 0]
